Goal: Use online tool/utility: Utilize a website feature to perform a specific function

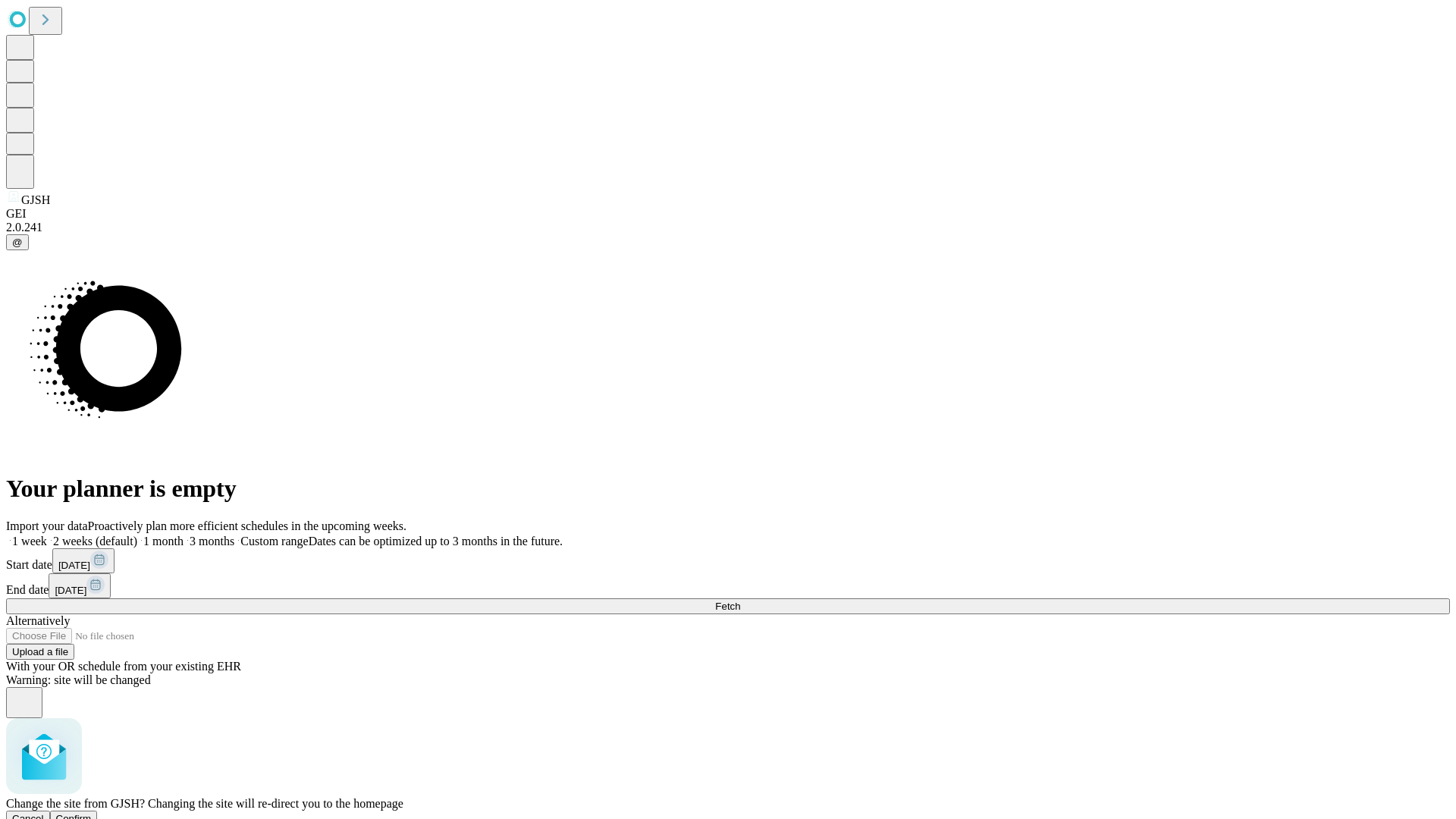
click at [92, 813] on span "Confirm" at bounding box center [73, 819] width 36 height 12
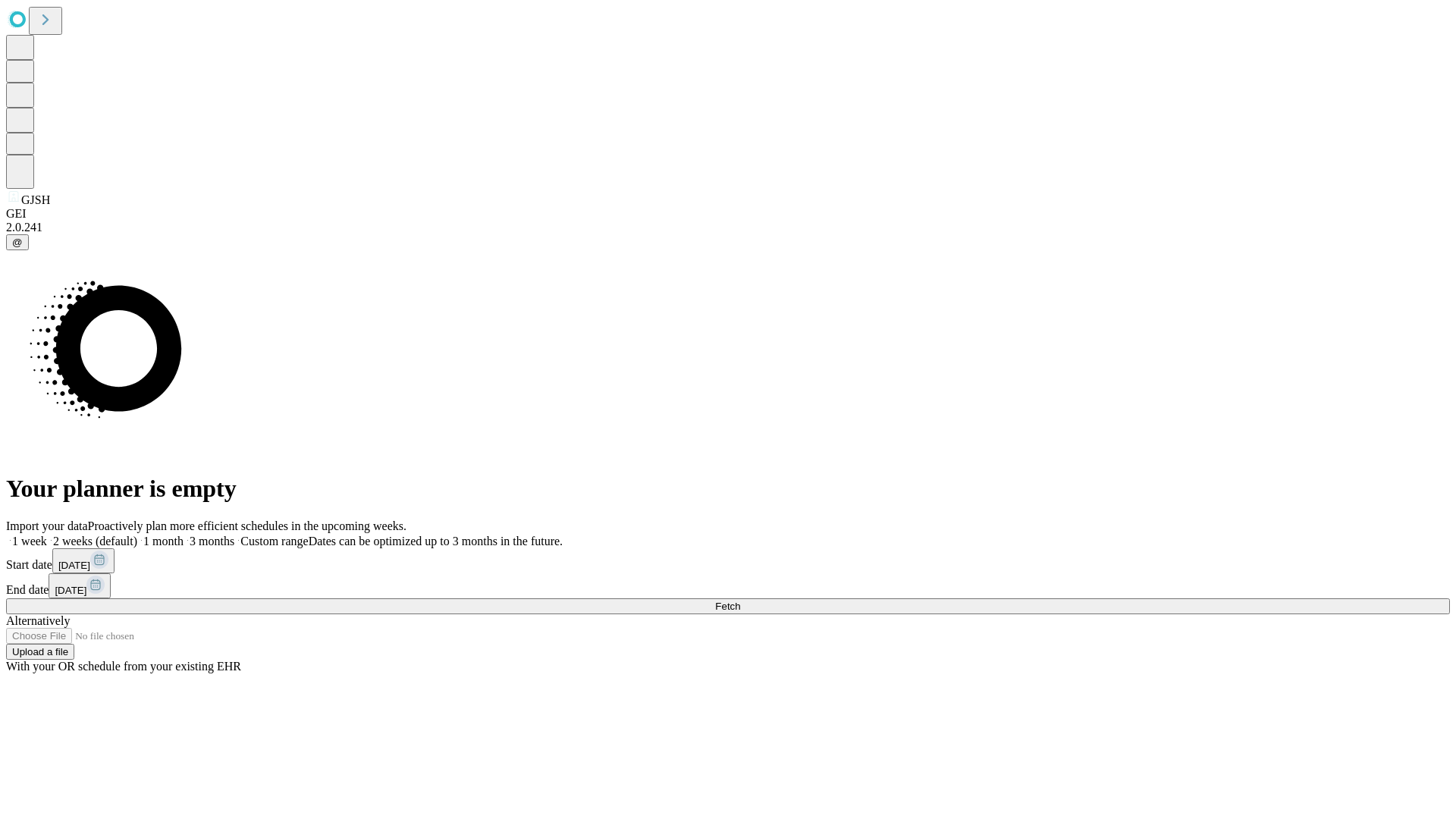
click at [47, 535] on label "1 week" at bounding box center [26, 541] width 41 height 12
click at [740, 601] on span "Fetch" at bounding box center [728, 607] width 25 height 12
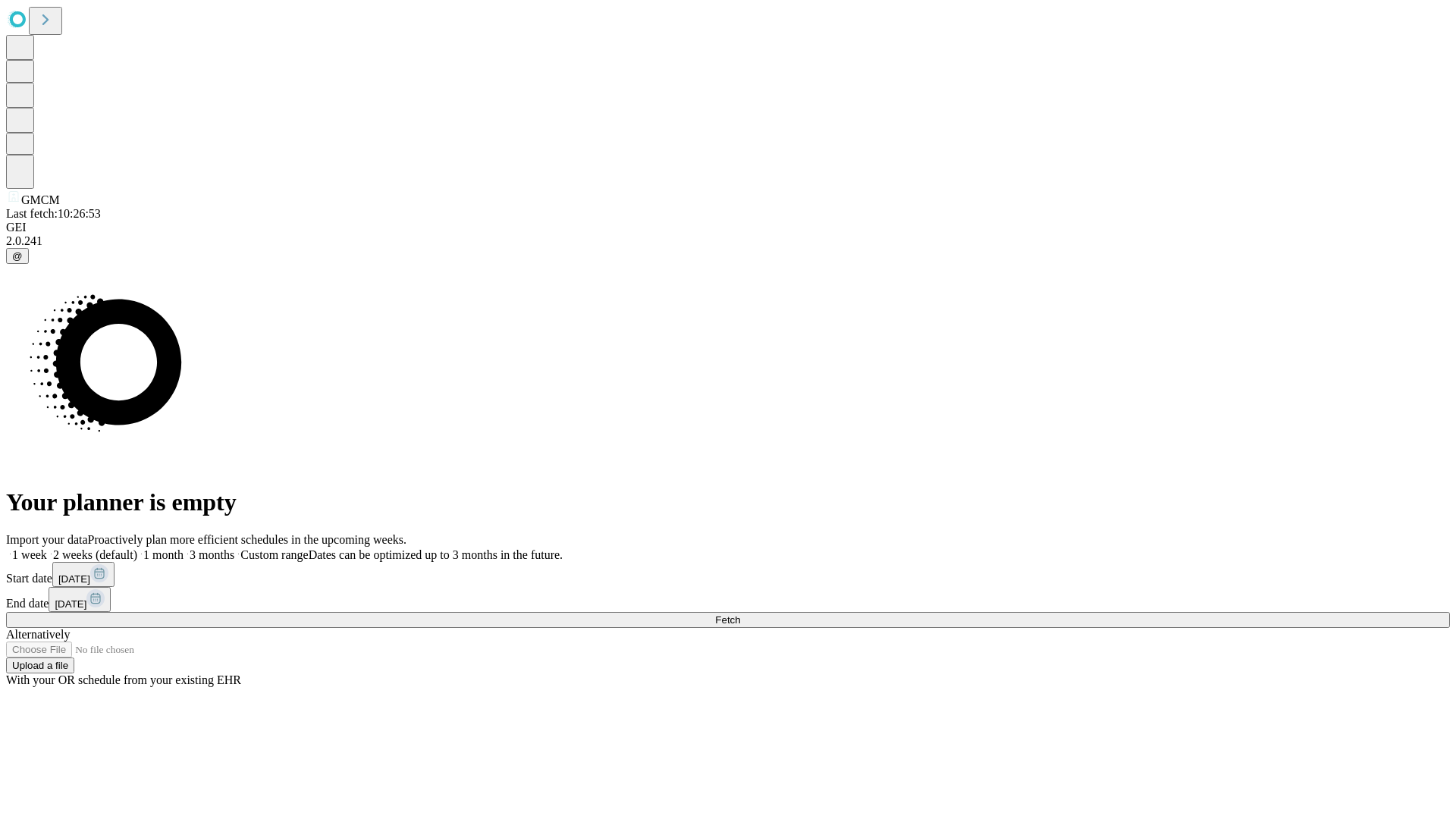
click at [47, 548] on label "1 week" at bounding box center [26, 554] width 41 height 12
click at [740, 614] on span "Fetch" at bounding box center [728, 620] width 25 height 12
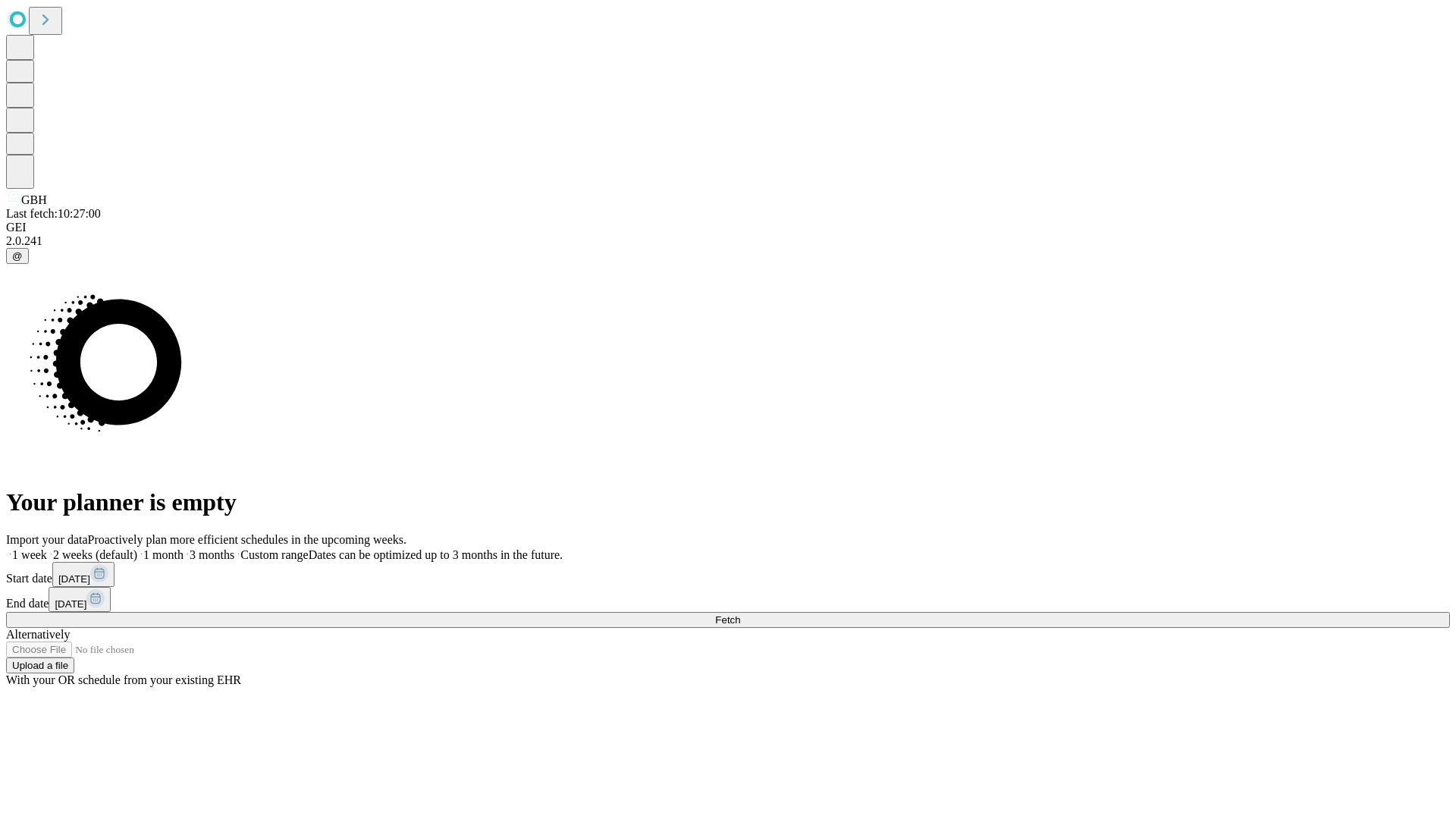
click at [47, 548] on label "1 week" at bounding box center [26, 554] width 41 height 12
click at [740, 614] on span "Fetch" at bounding box center [728, 620] width 25 height 12
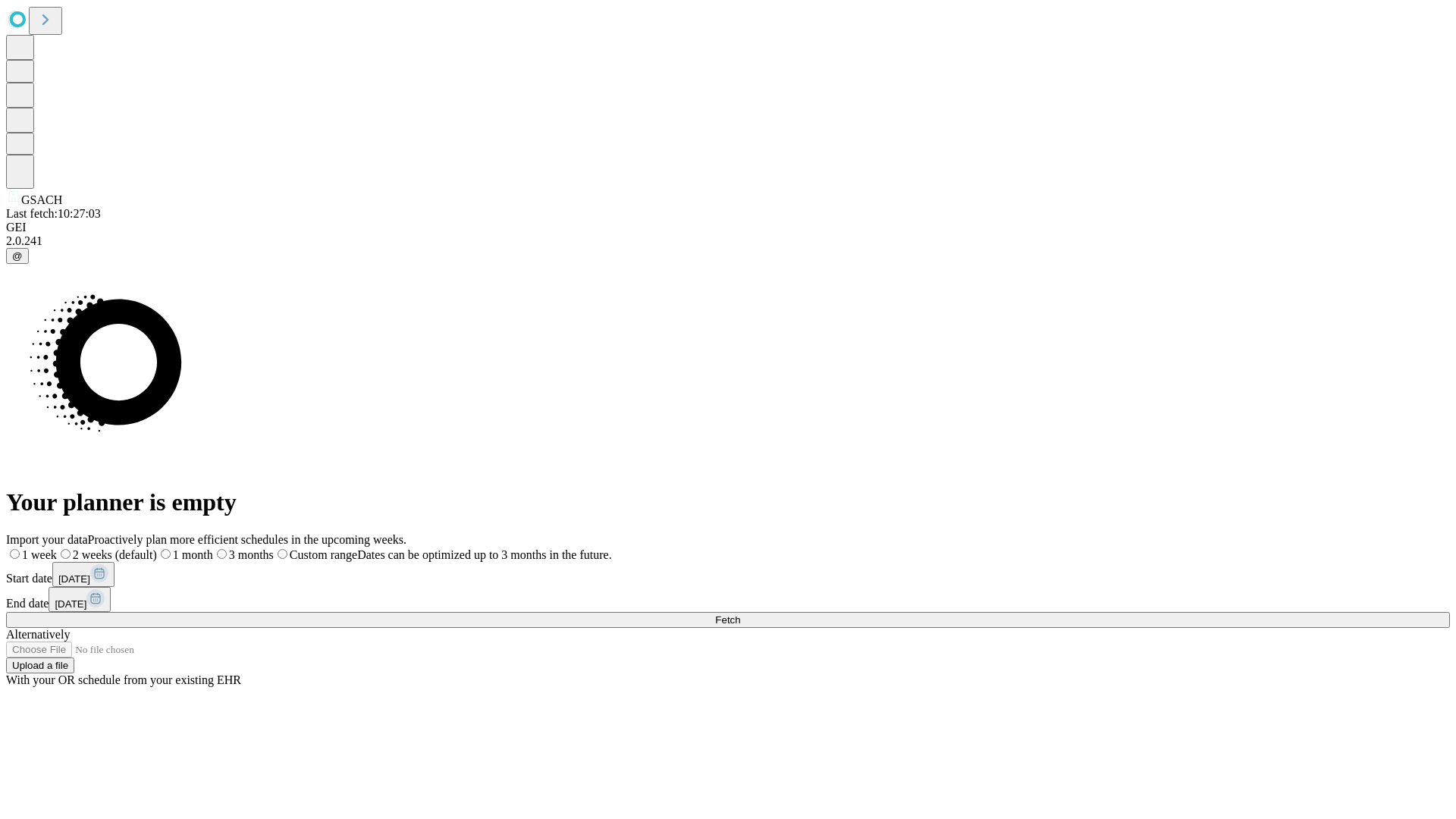
click at [57, 548] on label "1 week" at bounding box center [31, 554] width 51 height 12
click at [740, 614] on span "Fetch" at bounding box center [728, 620] width 25 height 12
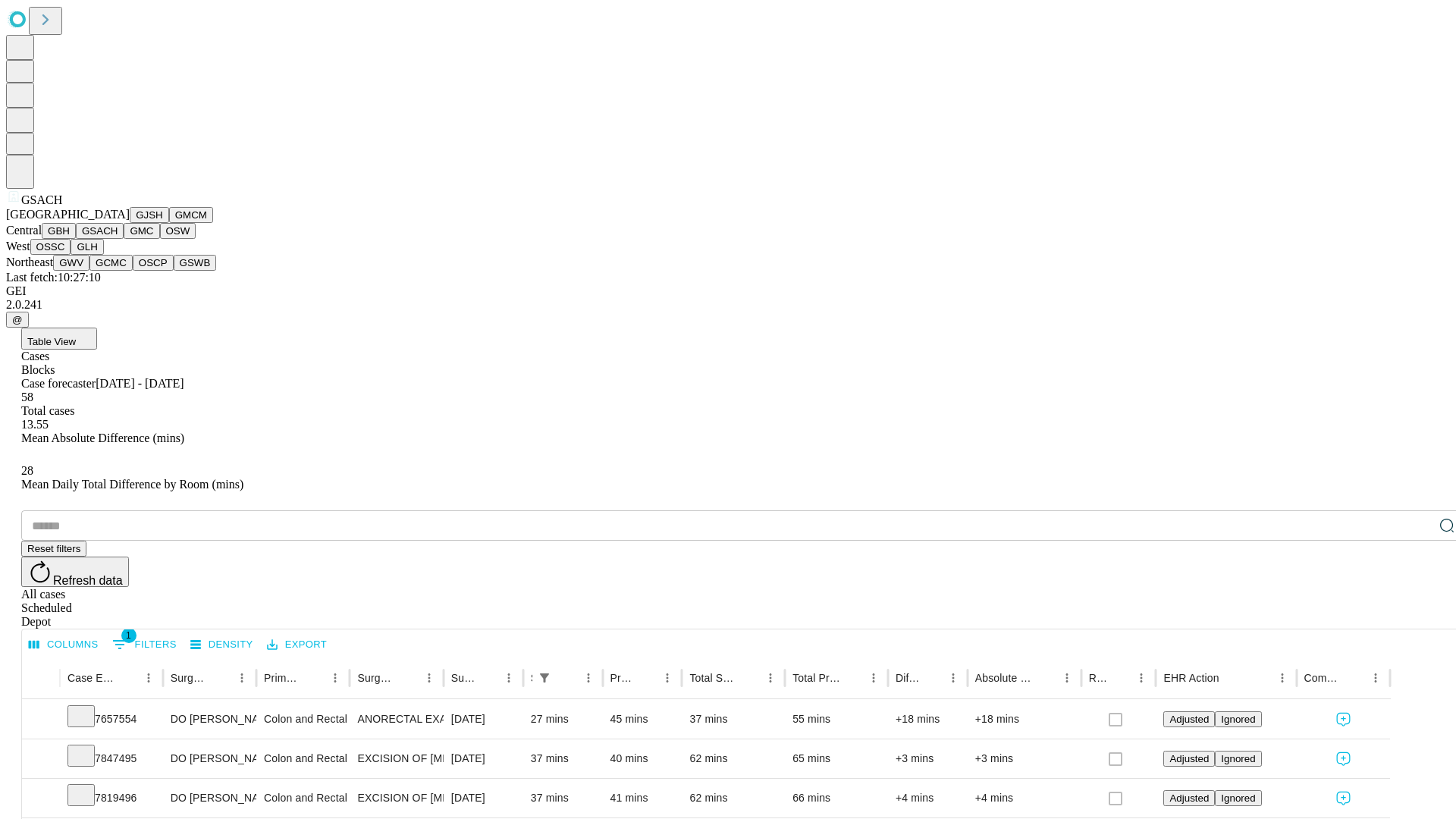
click at [124, 239] on button "GMC" at bounding box center [141, 230] width 36 height 16
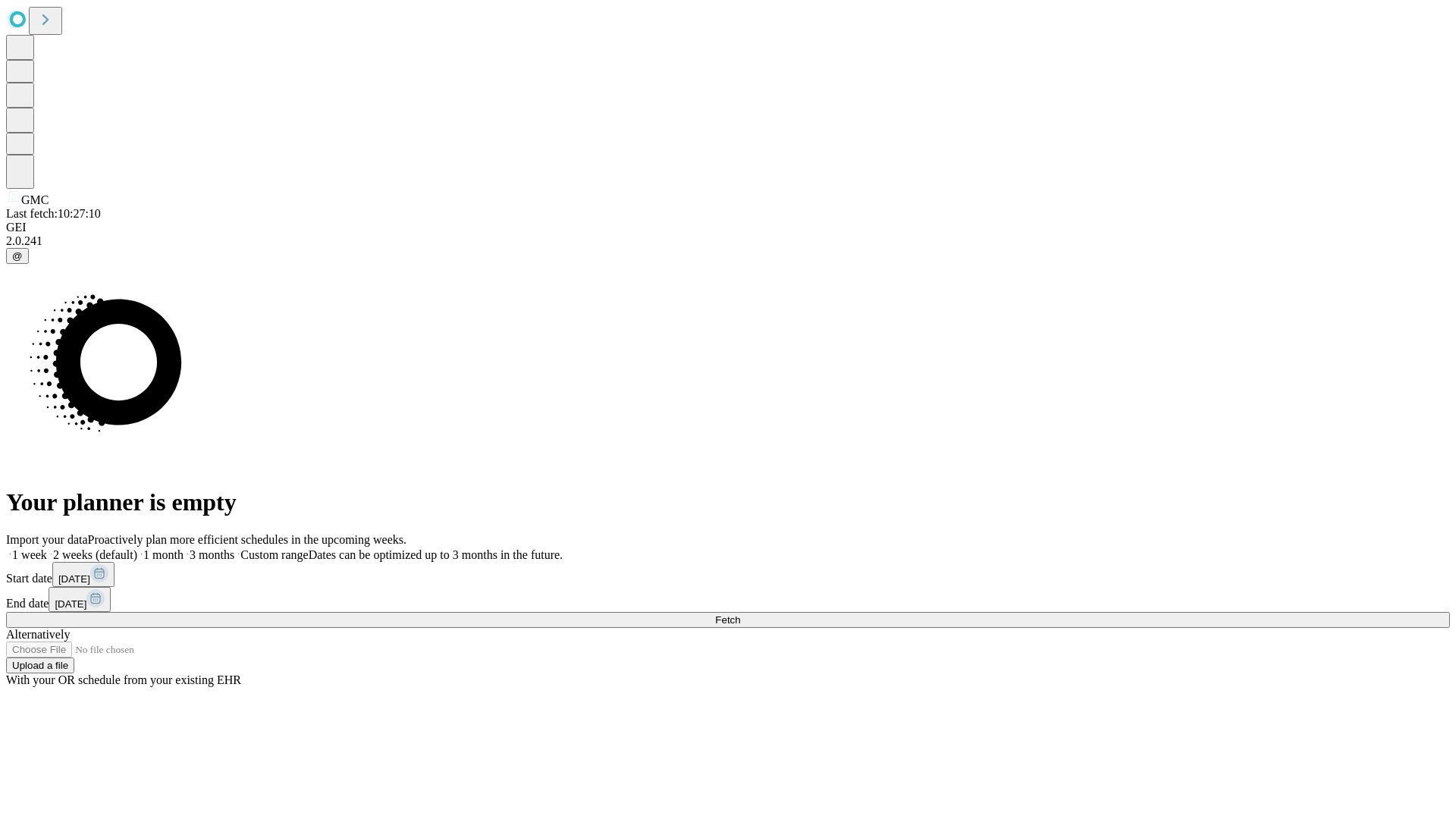
click at [47, 548] on label "1 week" at bounding box center [26, 554] width 41 height 12
click at [740, 614] on span "Fetch" at bounding box center [728, 620] width 25 height 12
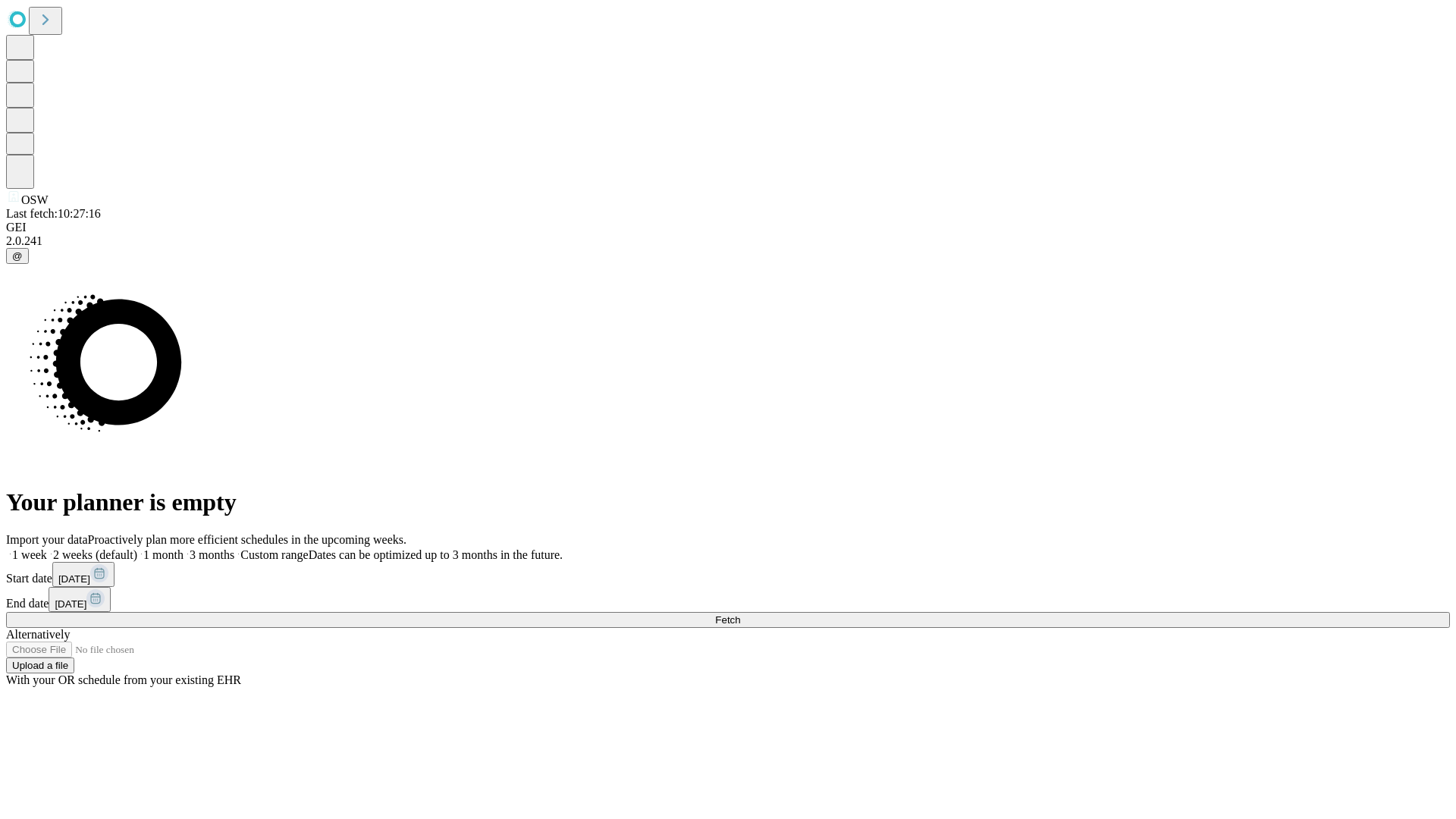
click at [47, 548] on label "1 week" at bounding box center [26, 554] width 41 height 12
click at [740, 614] on span "Fetch" at bounding box center [728, 620] width 25 height 12
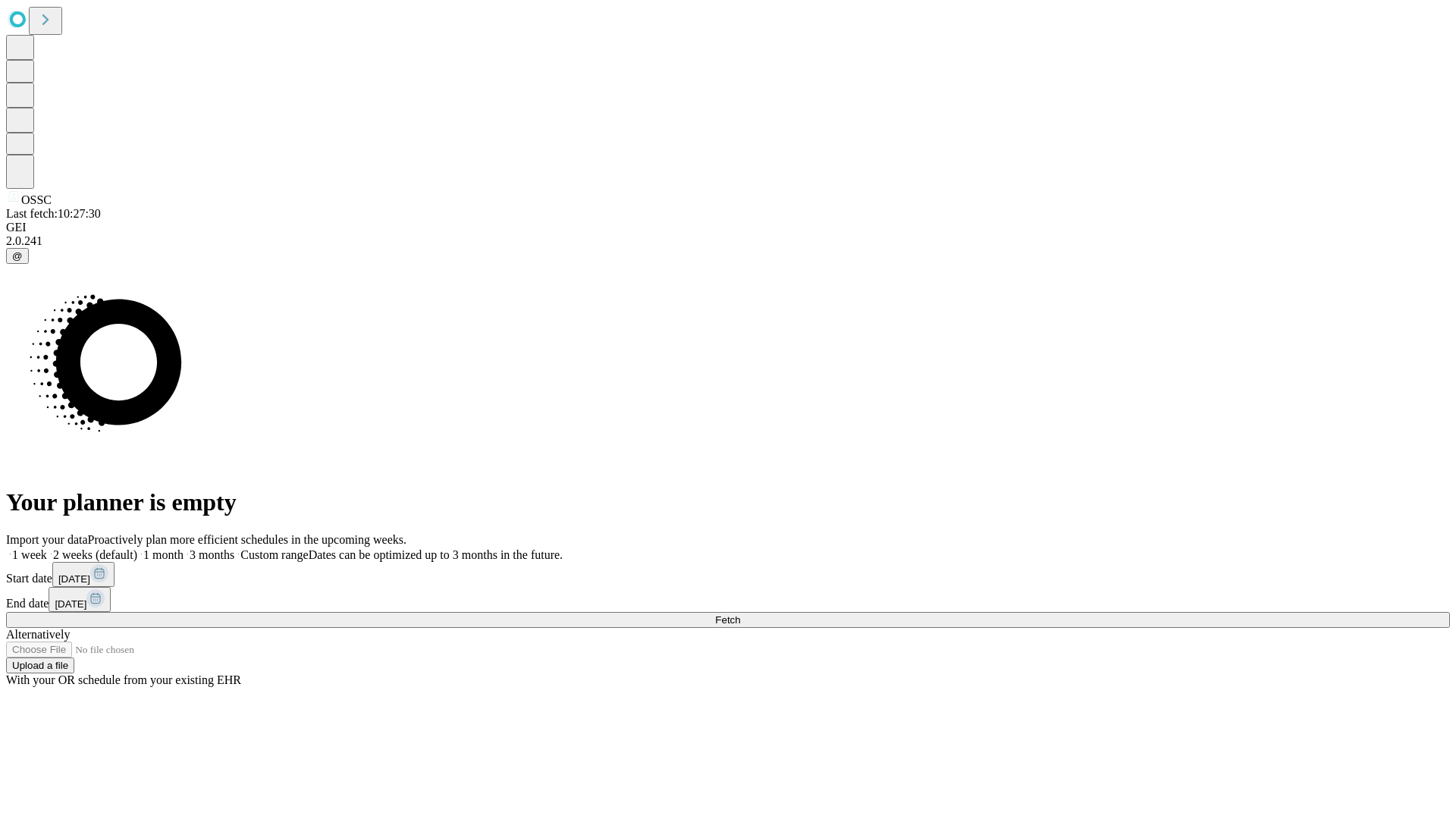
click at [47, 548] on label "1 week" at bounding box center [26, 554] width 41 height 12
click at [740, 614] on span "Fetch" at bounding box center [728, 620] width 25 height 12
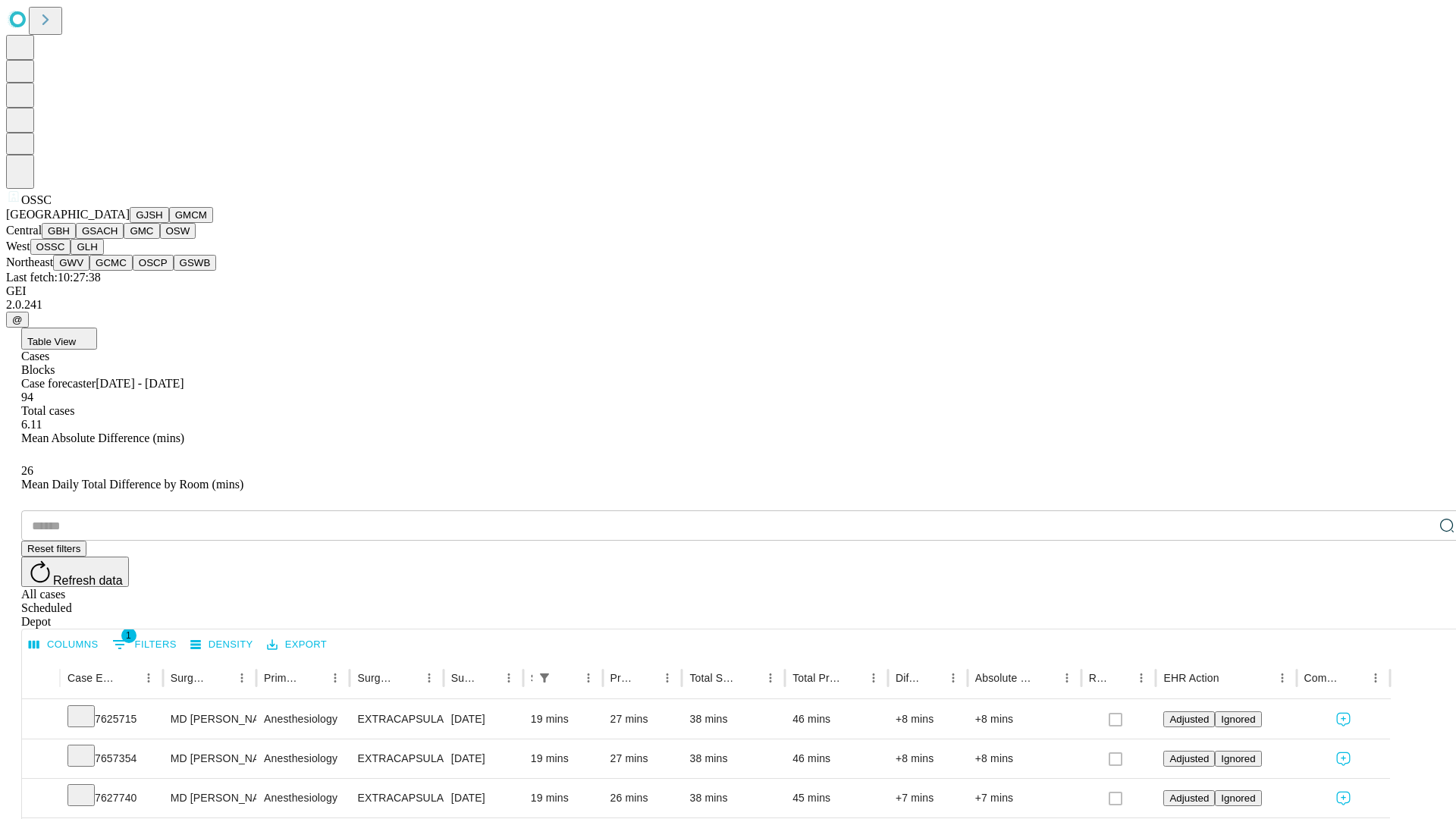
click at [103, 254] on button "GLH" at bounding box center [86, 247] width 33 height 16
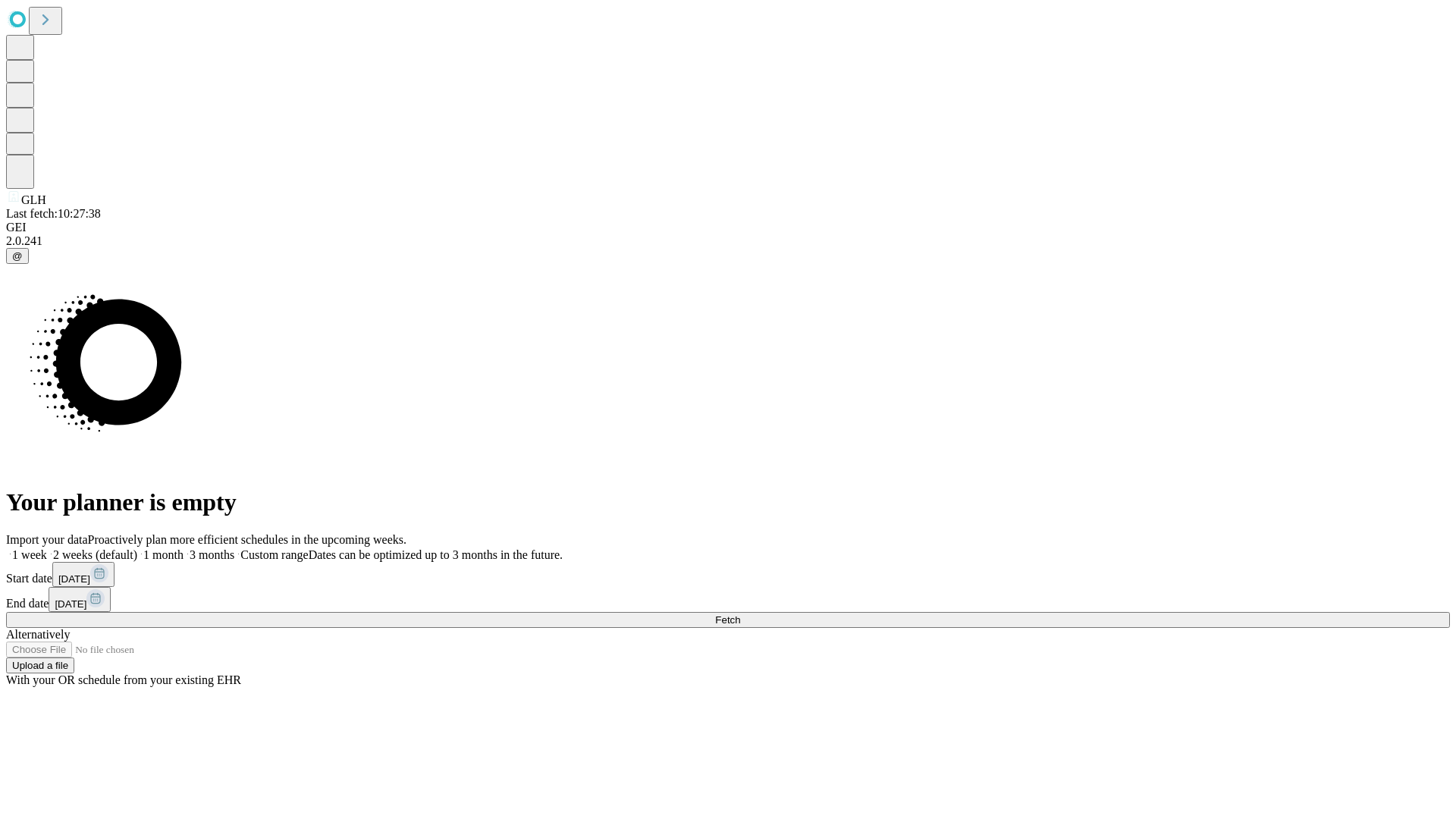
click at [47, 548] on label "1 week" at bounding box center [26, 554] width 41 height 12
click at [740, 614] on span "Fetch" at bounding box center [728, 620] width 25 height 12
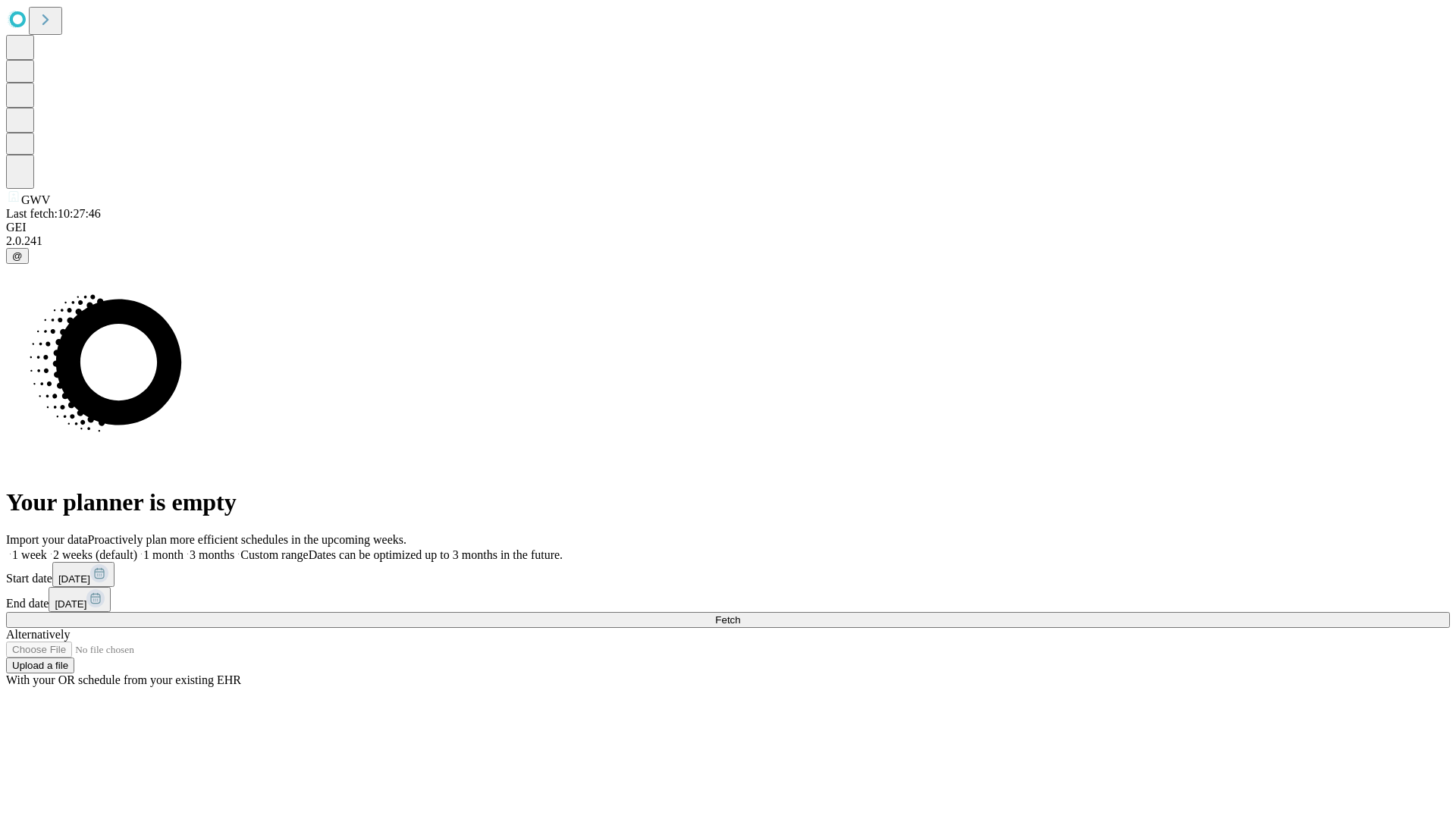
click at [47, 548] on label "1 week" at bounding box center [26, 554] width 41 height 12
click at [740, 614] on span "Fetch" at bounding box center [728, 620] width 25 height 12
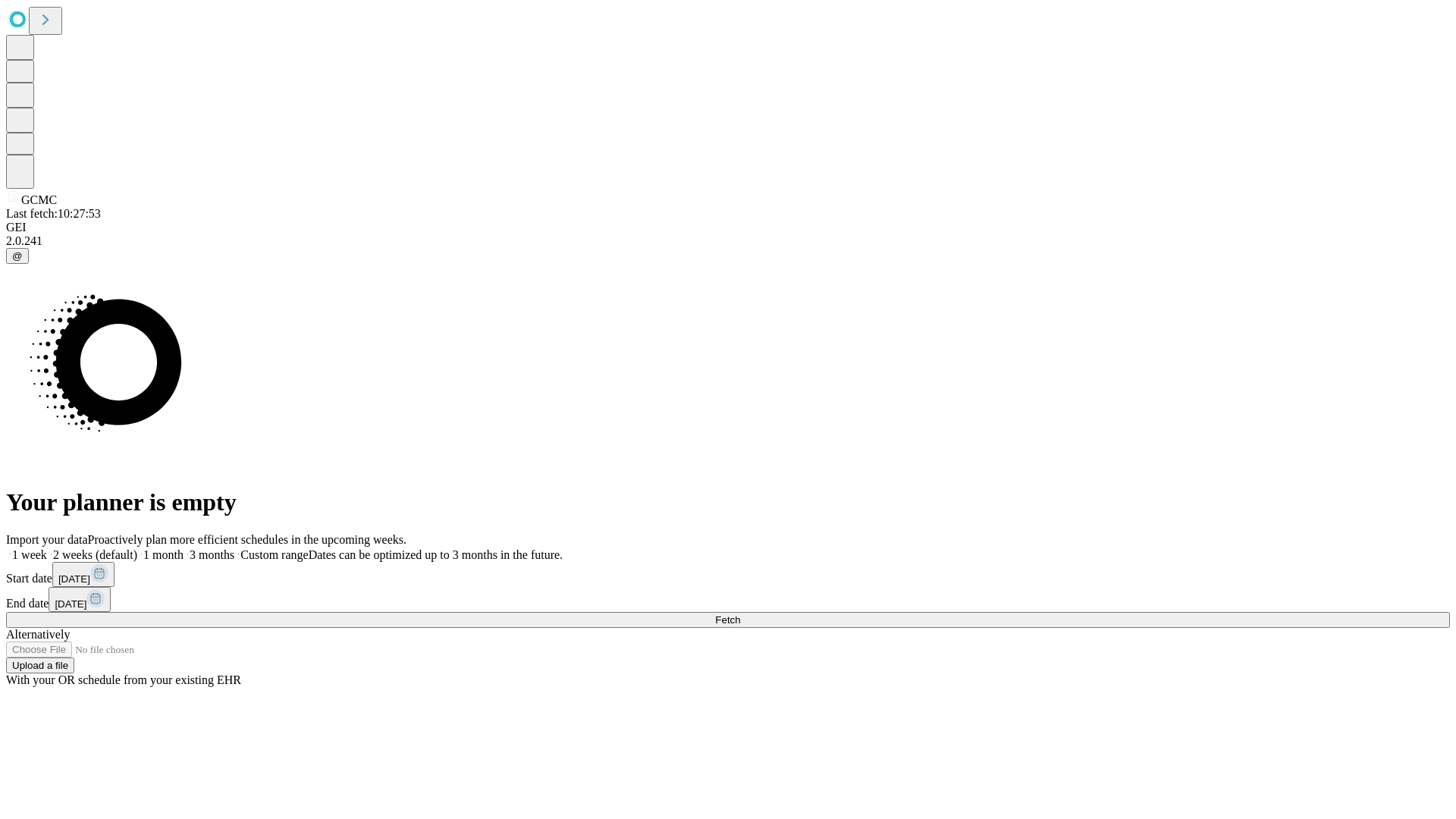
click at [47, 548] on label "1 week" at bounding box center [26, 554] width 41 height 12
click at [740, 614] on span "Fetch" at bounding box center [728, 620] width 25 height 12
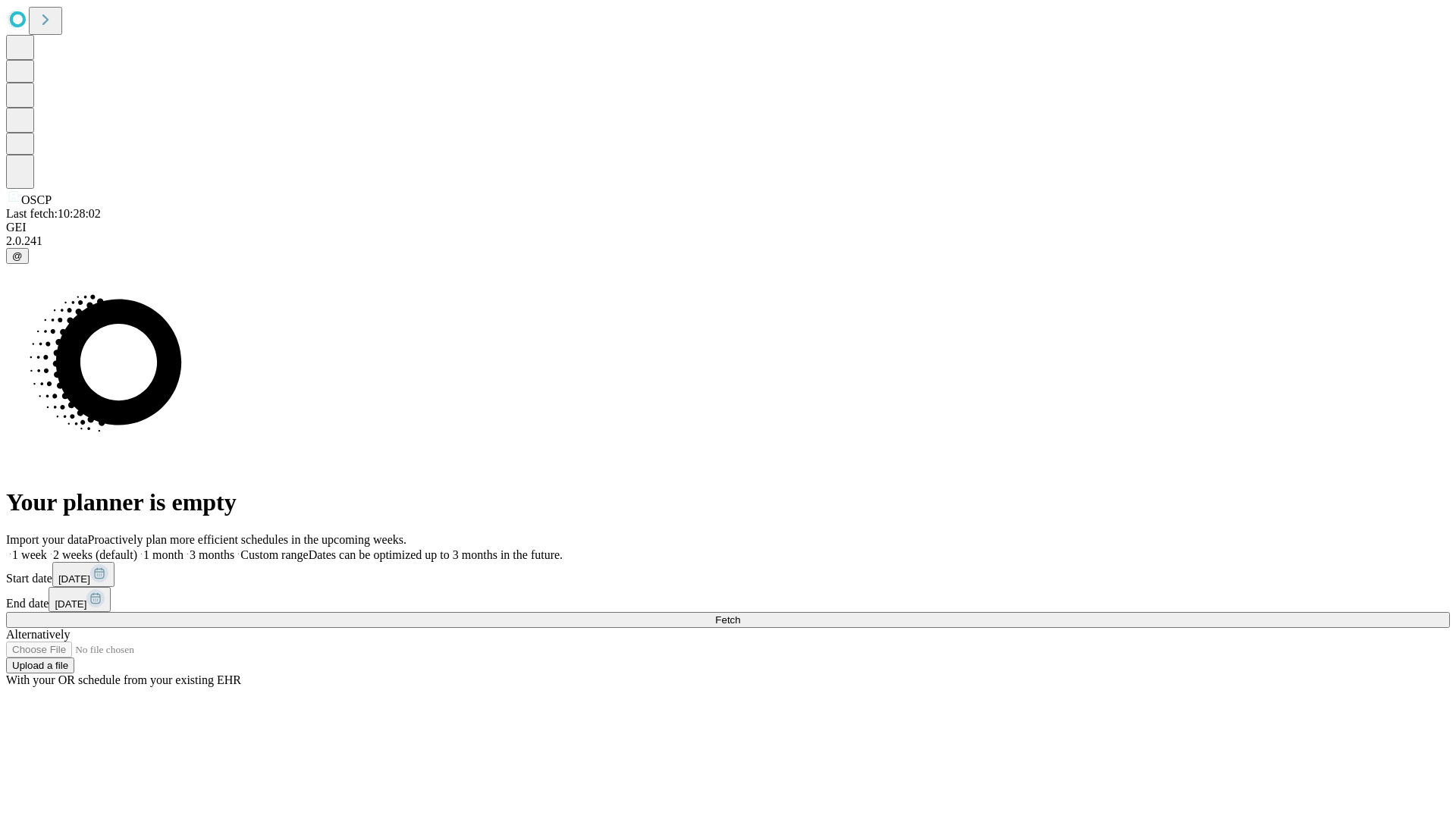
click at [47, 548] on label "1 week" at bounding box center [26, 554] width 41 height 12
click at [740, 614] on span "Fetch" at bounding box center [728, 620] width 25 height 12
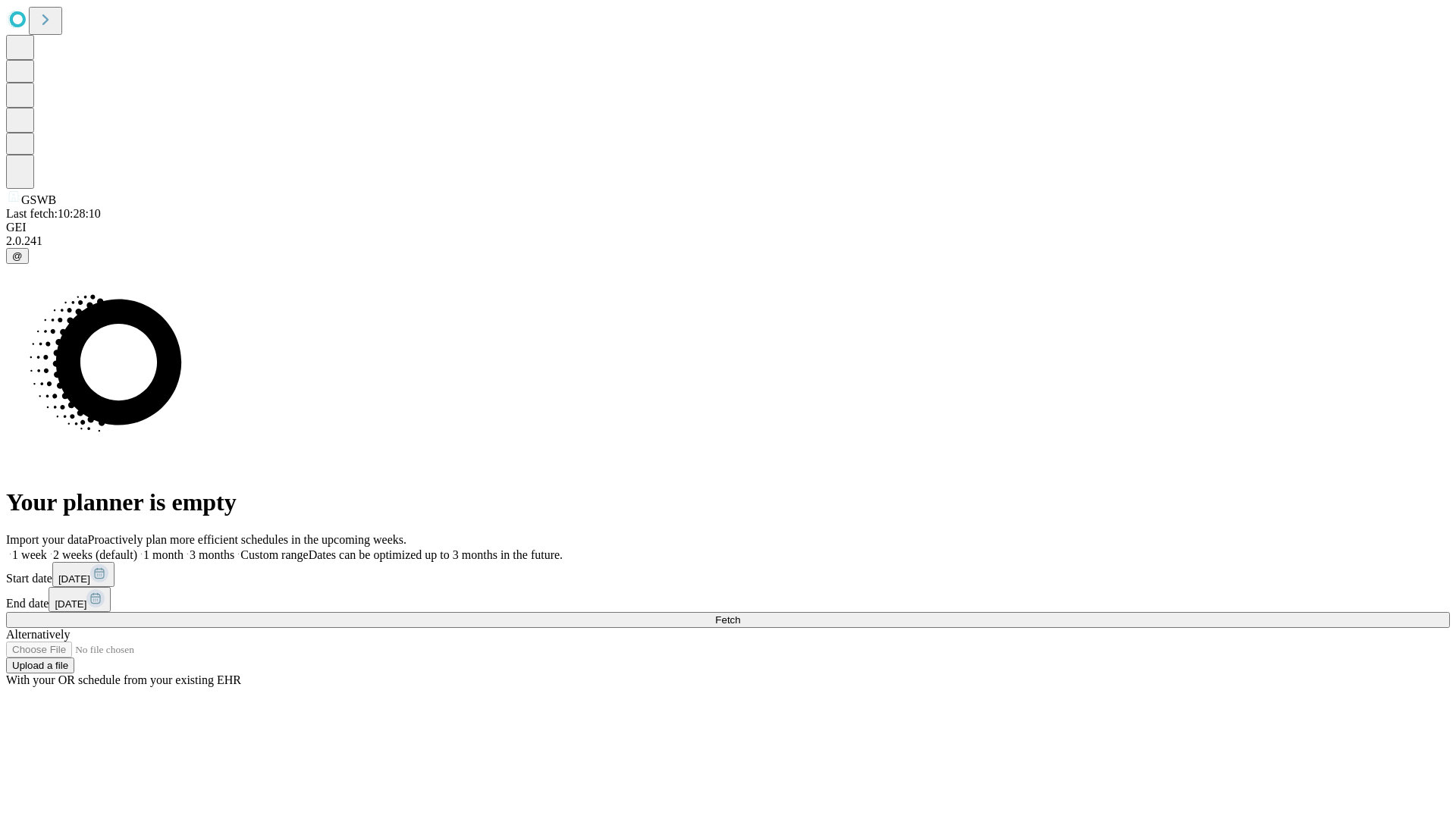
click at [740, 614] on span "Fetch" at bounding box center [728, 620] width 25 height 12
